Goal: Obtain resource: Download file/media

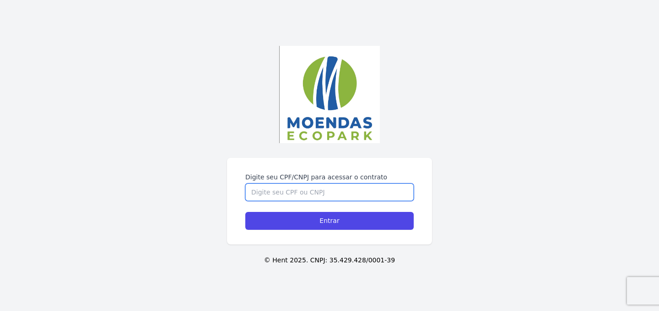
click at [261, 193] on input "Digite seu CPF/CNPJ para acessar o contrato" at bounding box center [329, 191] width 169 height 17
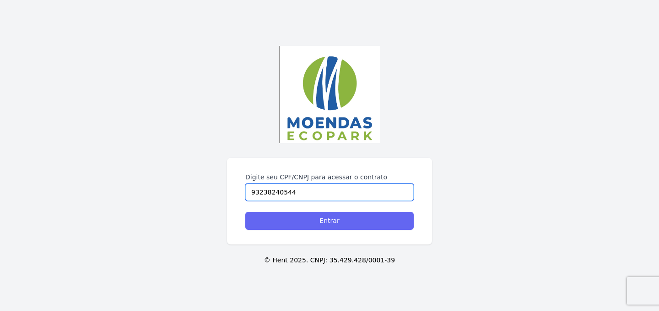
type input "93238240544"
click at [341, 221] on input "Entrar" at bounding box center [329, 221] width 169 height 18
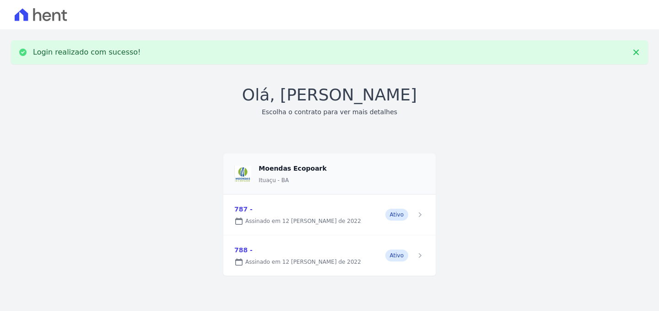
click at [419, 216] on link at bounding box center [329, 214] width 213 height 40
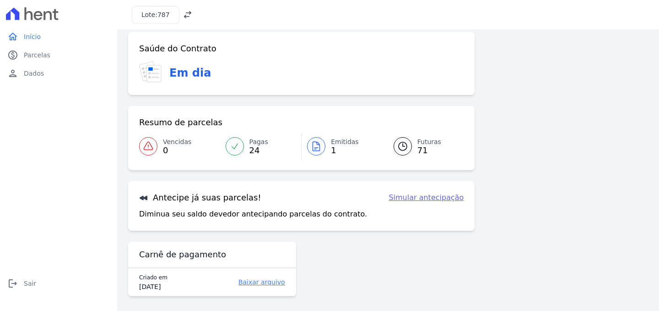
scroll to position [12, 0]
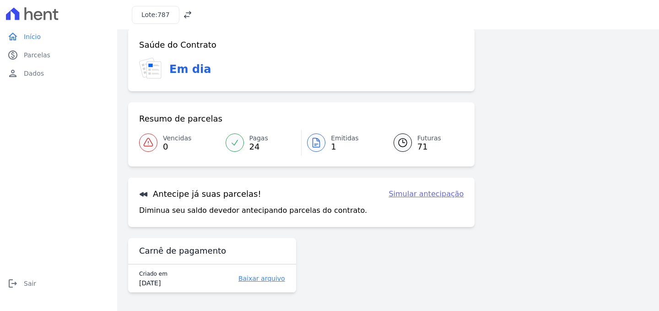
click at [274, 276] on link "Baixar arquivo" at bounding box center [247, 277] width 75 height 9
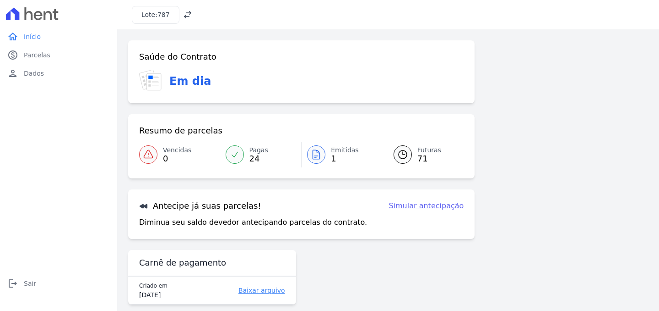
scroll to position [12, 0]
